Goal: Information Seeking & Learning: Find specific fact

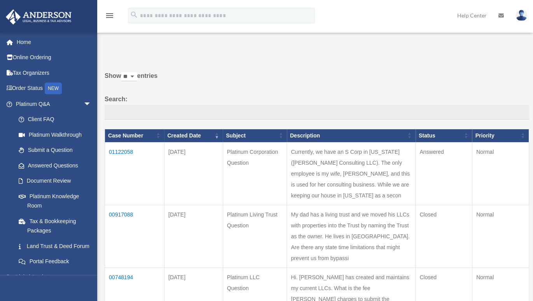
click at [126, 151] on td "01122058" at bounding box center [135, 173] width 60 height 63
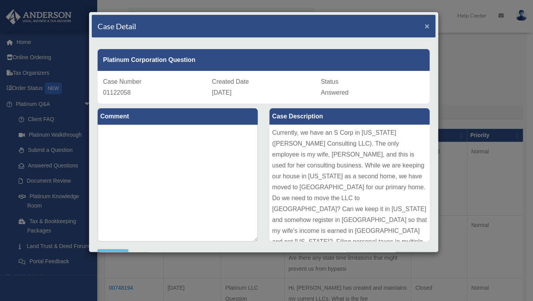
click at [425, 24] on span "×" at bounding box center [427, 25] width 5 height 9
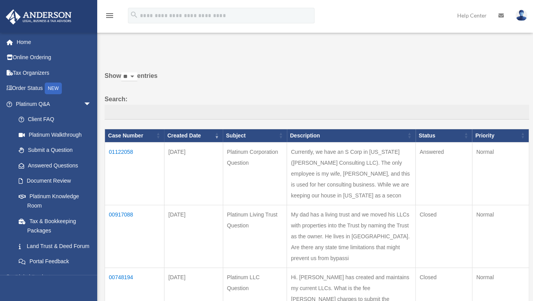
click at [315, 171] on td "Currently, we have an S Corp in [US_STATE] ([PERSON_NAME] Consulting LLC). The …" at bounding box center [351, 173] width 129 height 63
click at [119, 148] on td "01122058" at bounding box center [135, 173] width 60 height 63
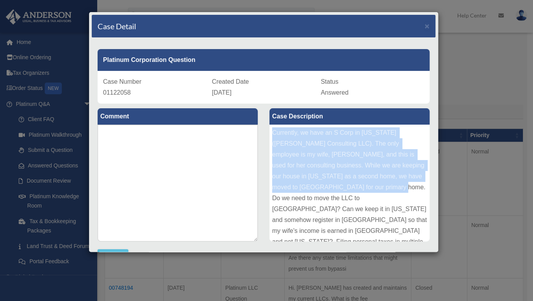
drag, startPoint x: 270, startPoint y: 130, endPoint x: 381, endPoint y: 192, distance: 126.4
click at [379, 191] on div "Currently, we have an S Corp in [US_STATE] ([PERSON_NAME] Consulting LLC). The …" at bounding box center [350, 182] width 160 height 117
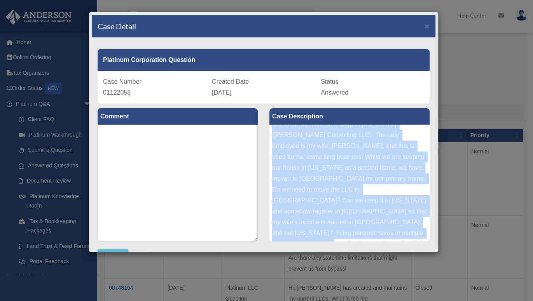
click at [399, 231] on div "Currently, we have an S Corp in [US_STATE] ([PERSON_NAME] Consulting LLC). The …" at bounding box center [350, 182] width 160 height 117
copy div "Currently, we have an S Corp in [US_STATE] ([PERSON_NAME] Consulting LLC). The …"
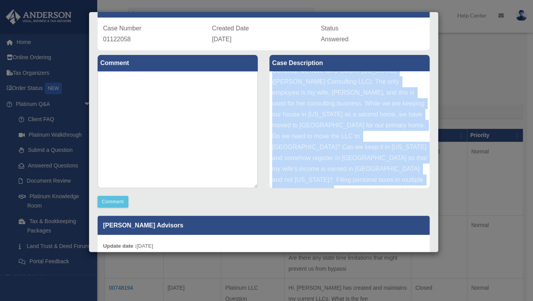
scroll to position [156, 0]
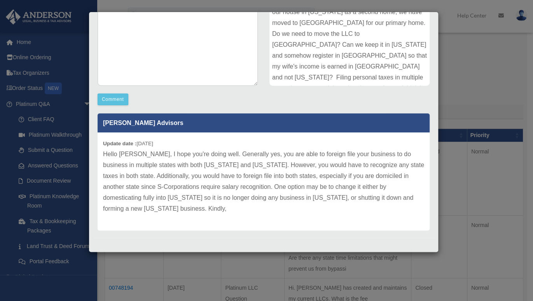
click at [156, 181] on p "Hello [PERSON_NAME], I hope you're doing well. Generally yes, you are able to f…" at bounding box center [263, 181] width 321 height 65
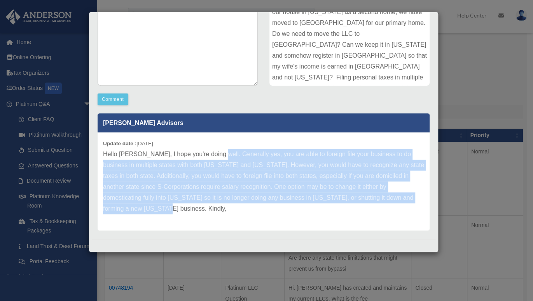
drag, startPoint x: 210, startPoint y: 151, endPoint x: 131, endPoint y: 204, distance: 95.0
click at [131, 204] on p "Hello [PERSON_NAME], I hope you're doing well. Generally yes, you are able to f…" at bounding box center [263, 181] width 321 height 65
copy p "Generally yes, you are able to foreign file your business to do business in mul…"
